Goal: Complete application form

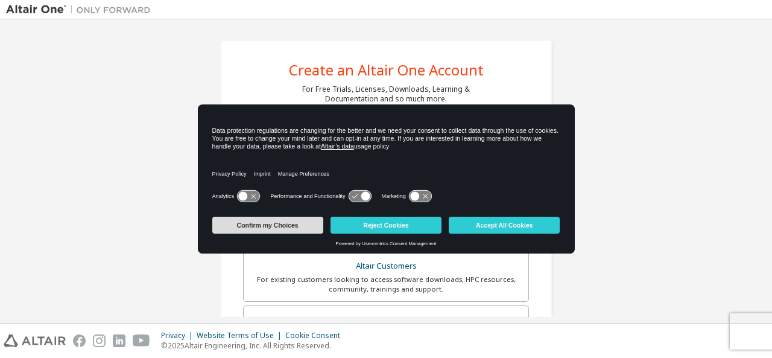
click at [272, 224] on button "Confirm my Choices" at bounding box center [267, 225] width 111 height 17
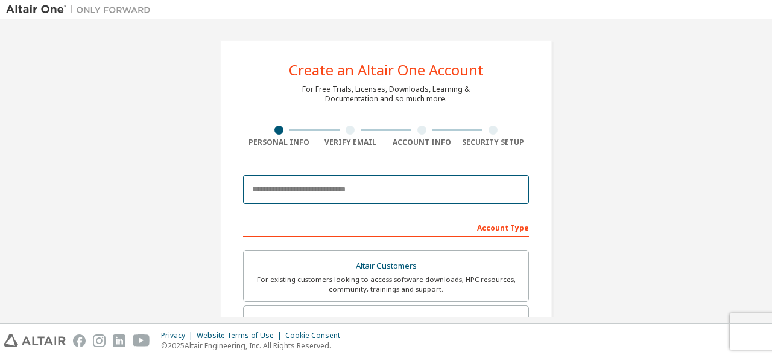
click at [325, 188] on input "email" at bounding box center [386, 189] width 286 height 29
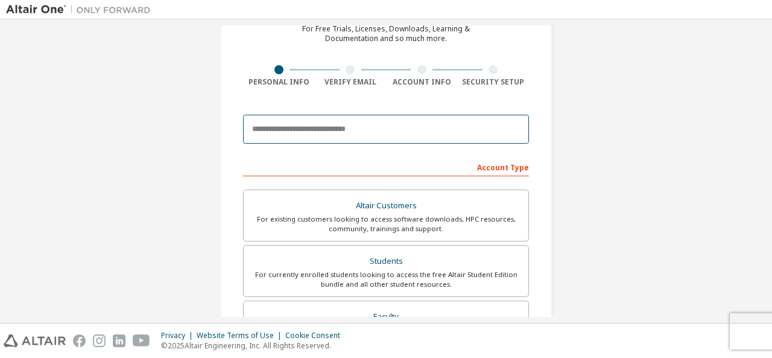
scroll to position [121, 0]
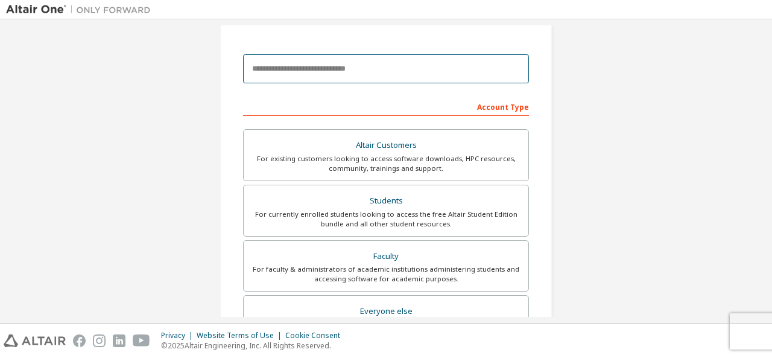
click at [390, 69] on input "email" at bounding box center [386, 68] width 286 height 29
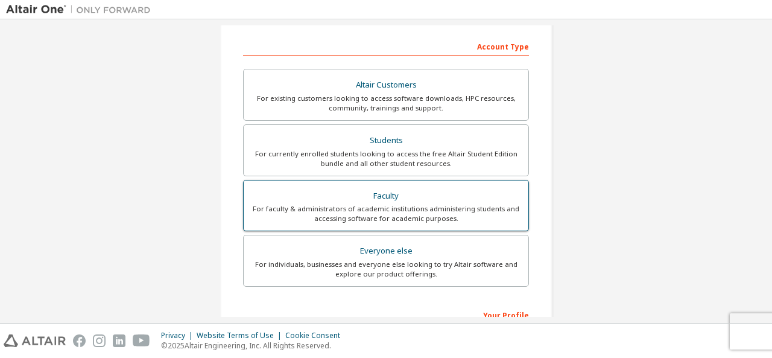
scroll to position [241, 0]
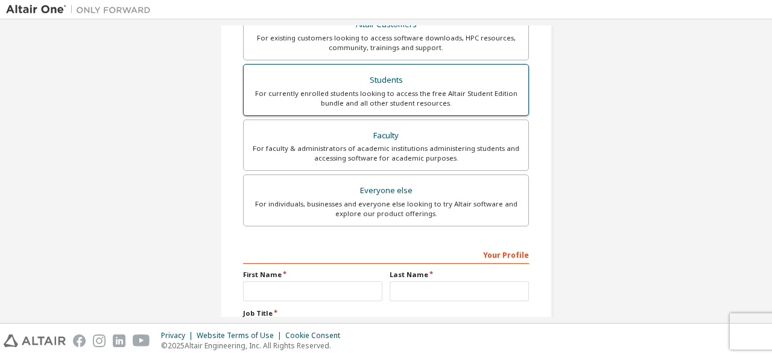
type input "**********"
click at [361, 33] on div "Altair Customers" at bounding box center [386, 24] width 270 height 17
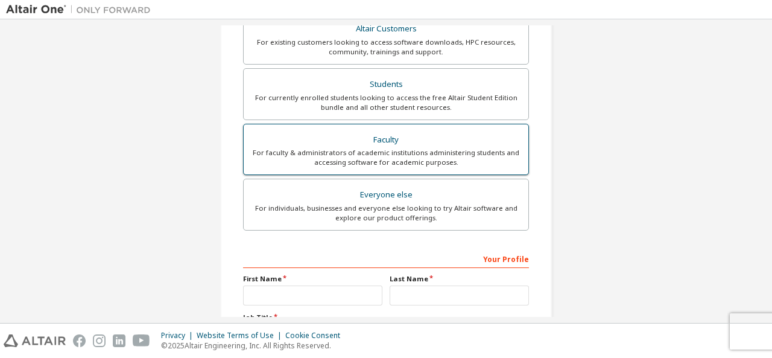
scroll to position [154, 0]
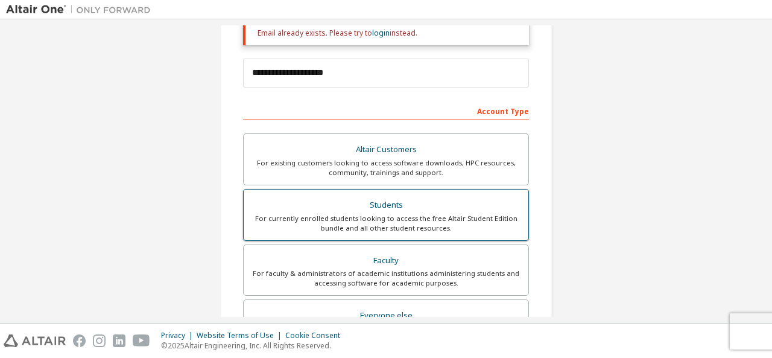
click at [375, 217] on div "For currently enrolled students looking to access the free Altair Student Editi…" at bounding box center [386, 223] width 270 height 19
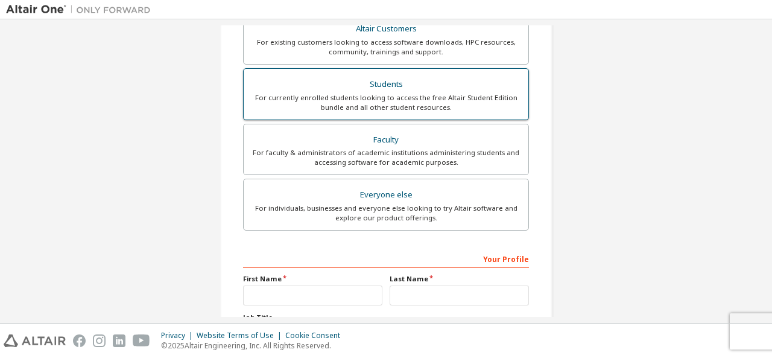
scroll to position [336, 0]
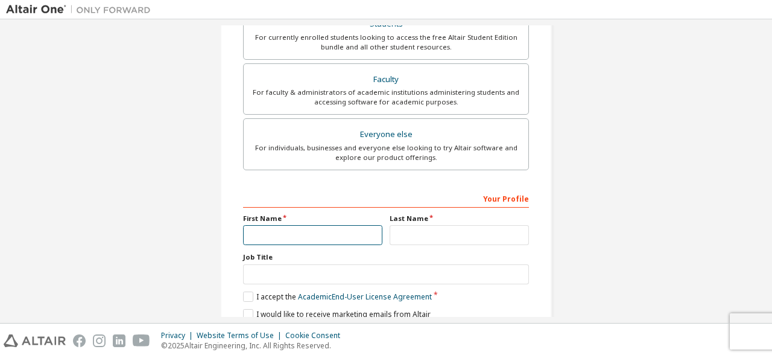
click at [349, 231] on input "text" at bounding box center [312, 235] width 139 height 20
type input "***"
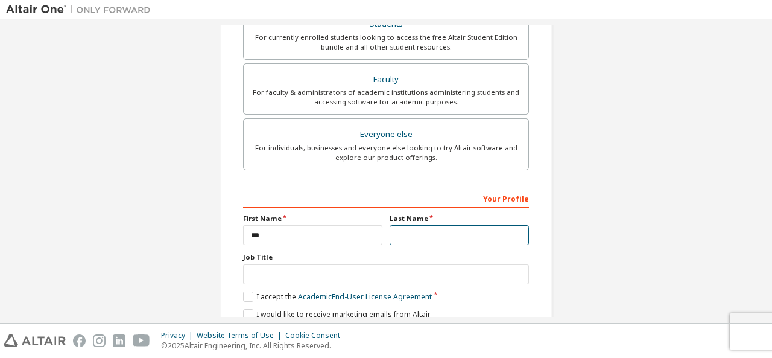
click at [416, 228] on input "text" at bounding box center [459, 235] width 139 height 20
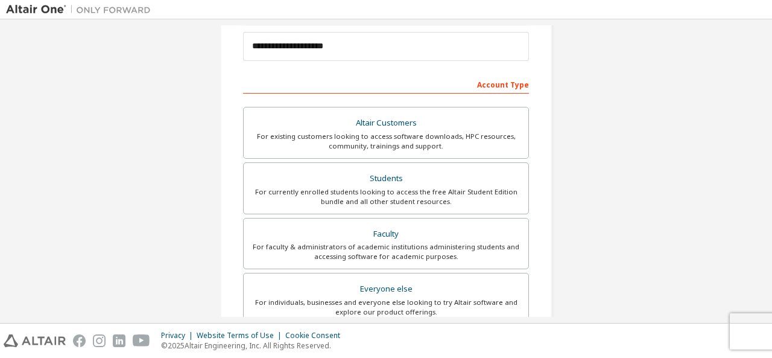
scroll to position [60, 0]
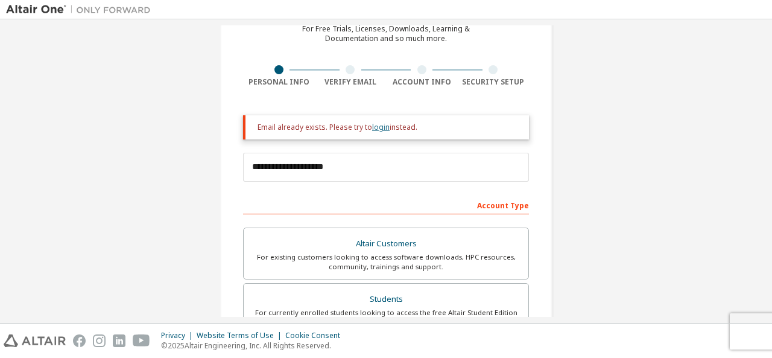
type input "****"
click at [377, 308] on div "For currently enrolled students looking to access the free Altair Student Editi…" at bounding box center [386, 317] width 270 height 19
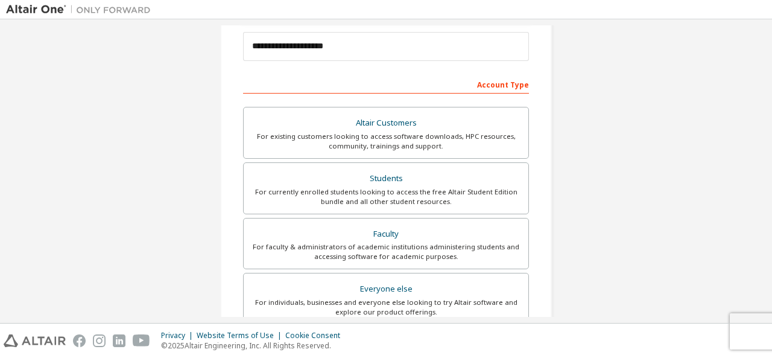
scroll to position [383, 0]
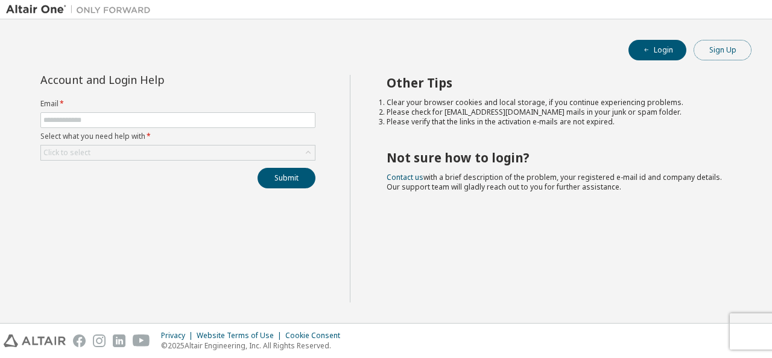
click at [724, 51] on button "Sign Up" at bounding box center [723, 50] width 58 height 21
